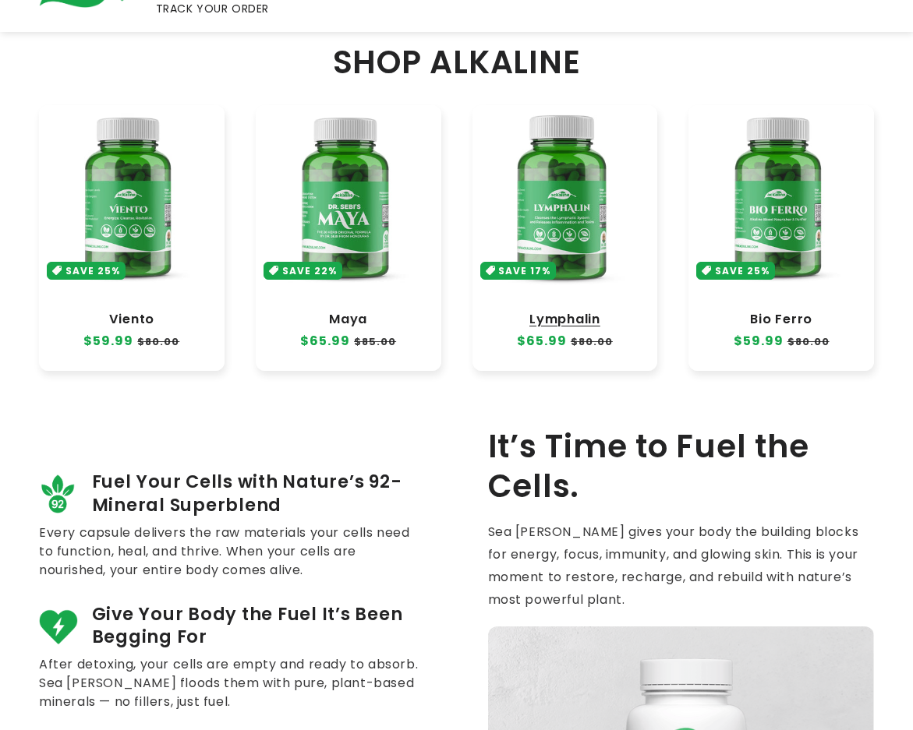
scroll to position [733, 0]
click at [518, 312] on link "Lymphalin" at bounding box center [565, 320] width 154 height 16
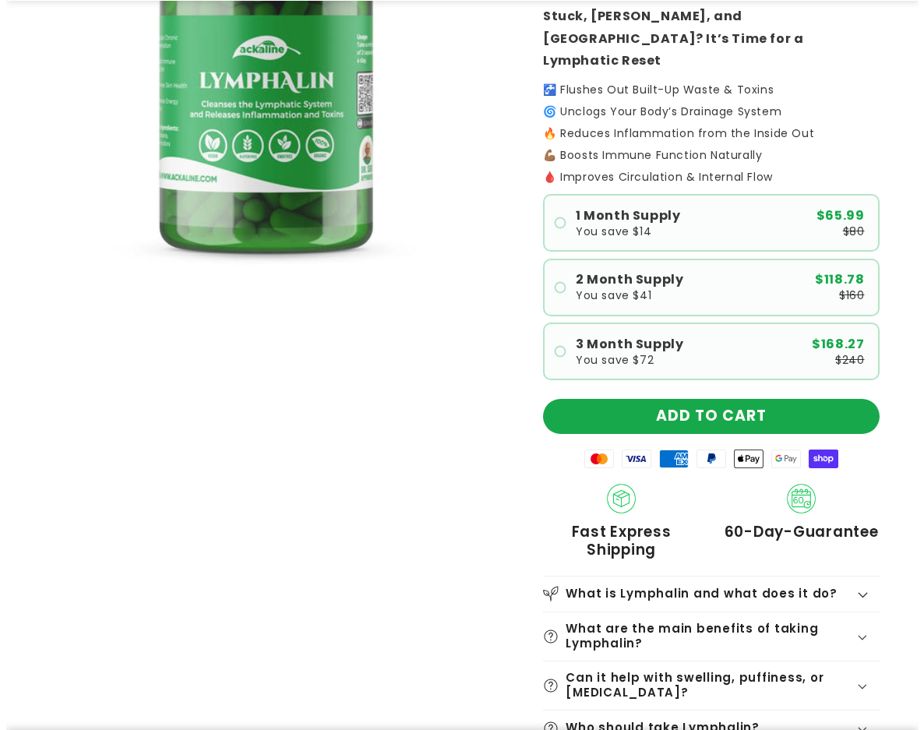
scroll to position [312, 0]
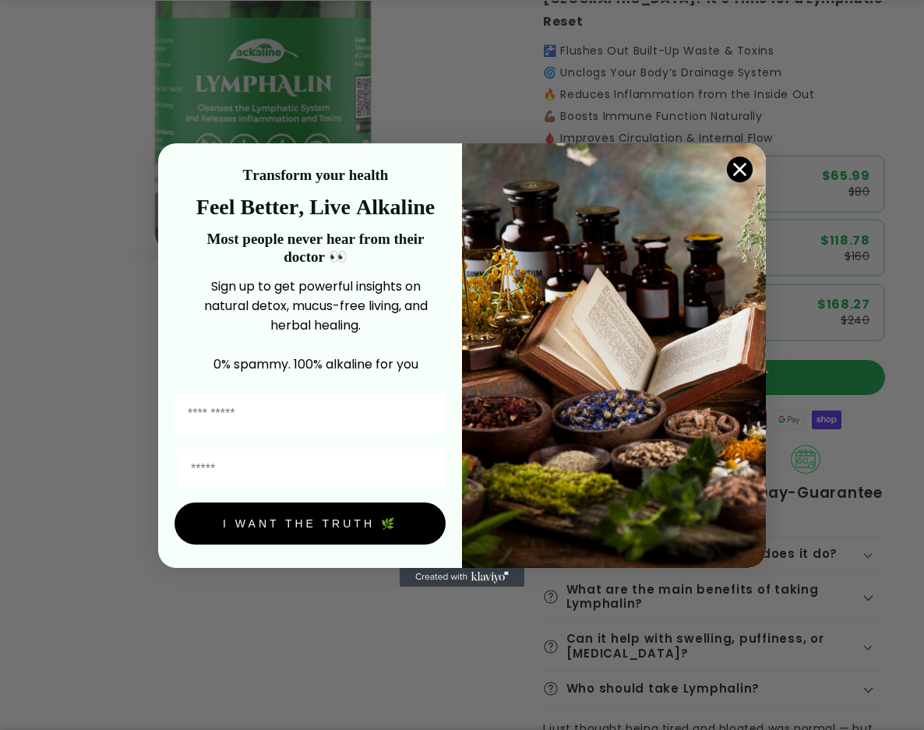
click at [745, 171] on circle "Close dialog" at bounding box center [740, 170] width 26 height 26
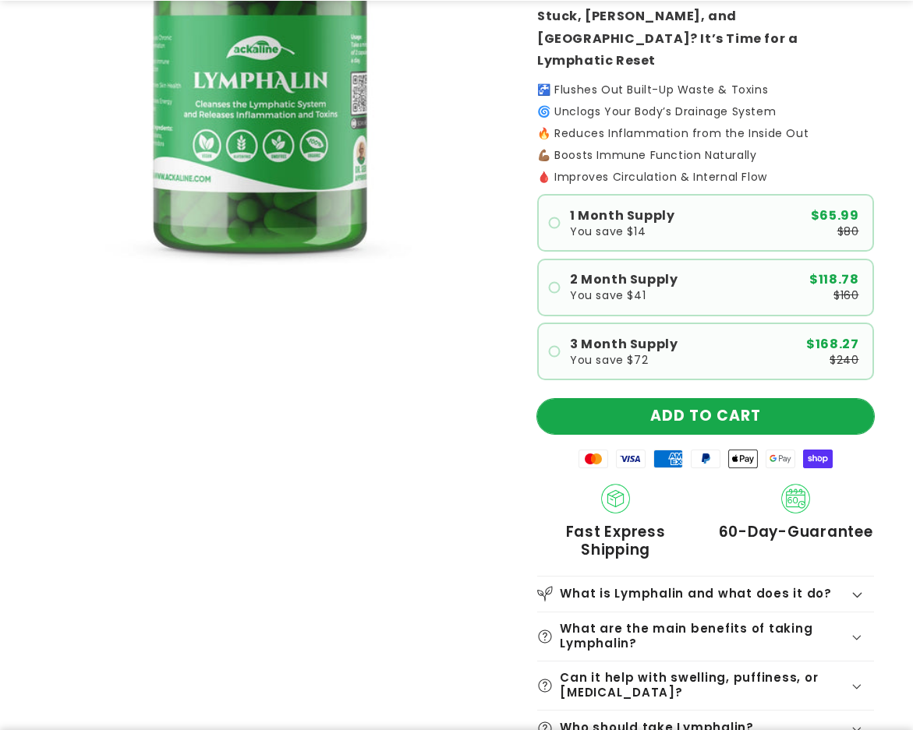
click at [754, 399] on button "ADD TO CART" at bounding box center [705, 416] width 337 height 35
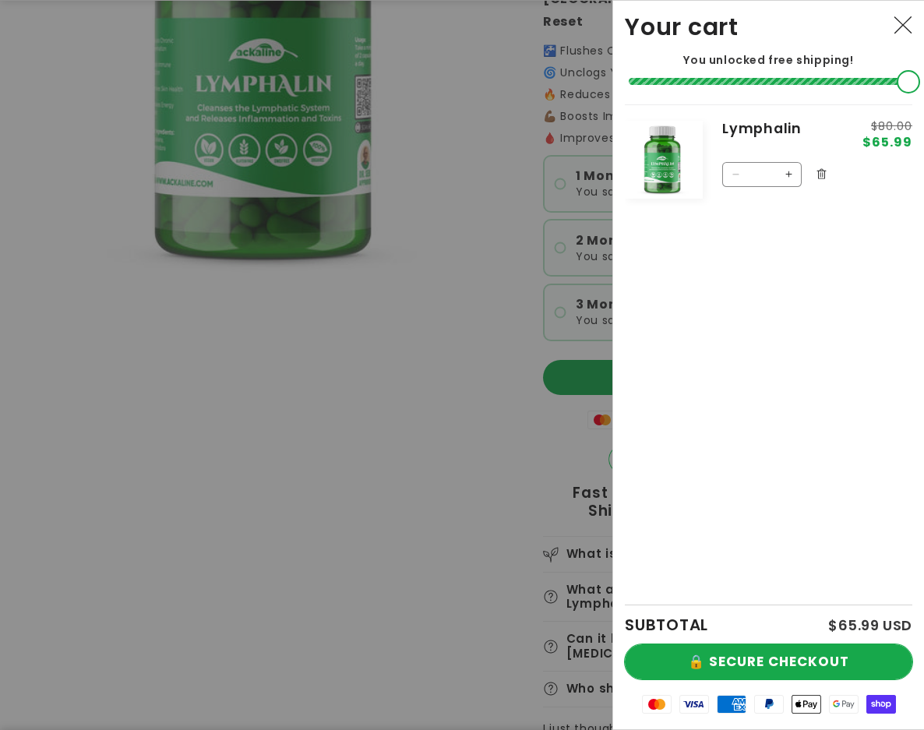
click at [787, 656] on button "🔒 SECURE CHECKOUT" at bounding box center [769, 662] width 288 height 35
